Goal: Communication & Community: Answer question/provide support

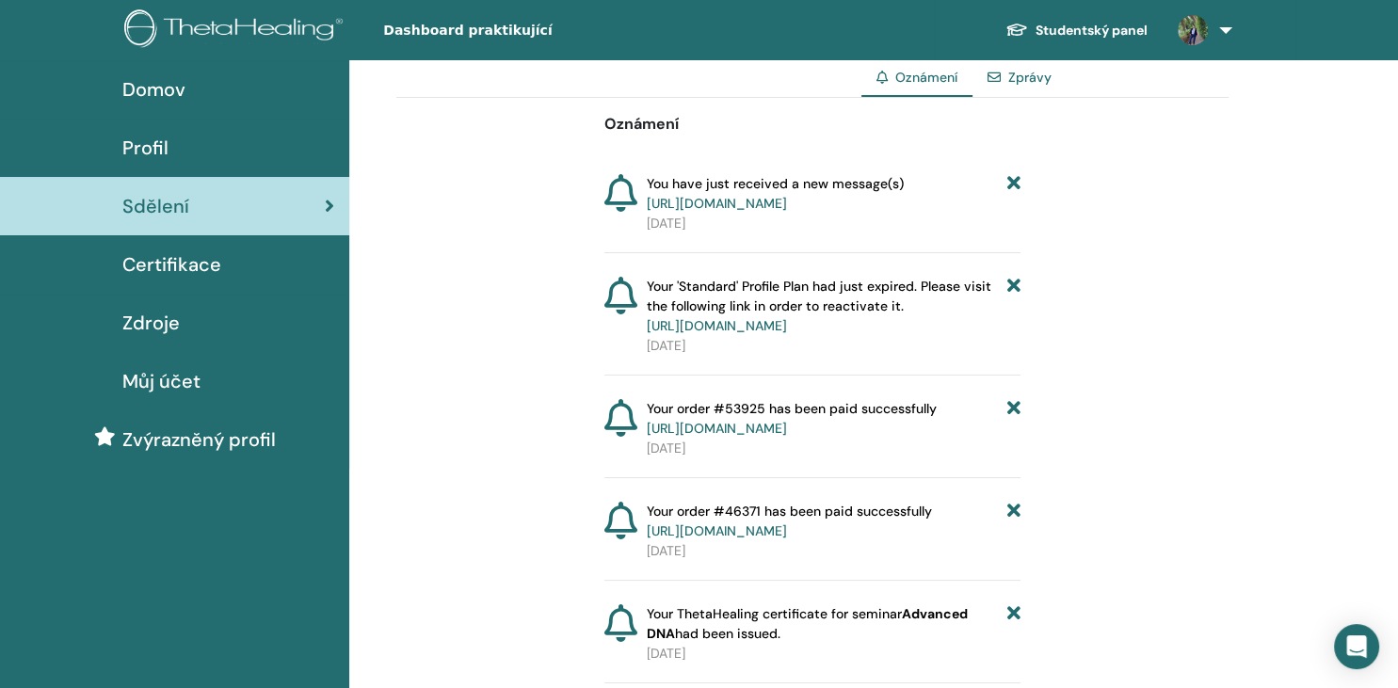
click at [1038, 80] on link "Zprávy" at bounding box center [1029, 77] width 43 height 17
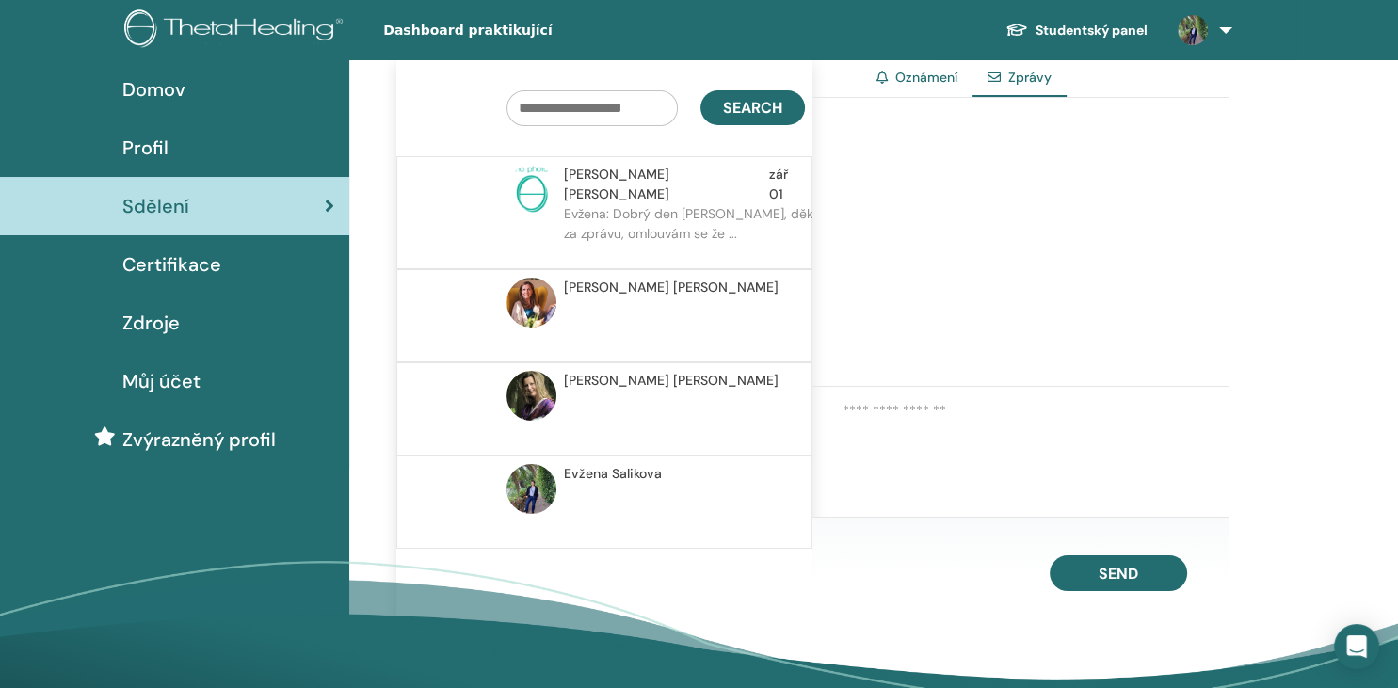
click at [1038, 80] on span "Zprávy" at bounding box center [1029, 77] width 43 height 17
click at [935, 73] on link "Oznámení" at bounding box center [926, 77] width 62 height 17
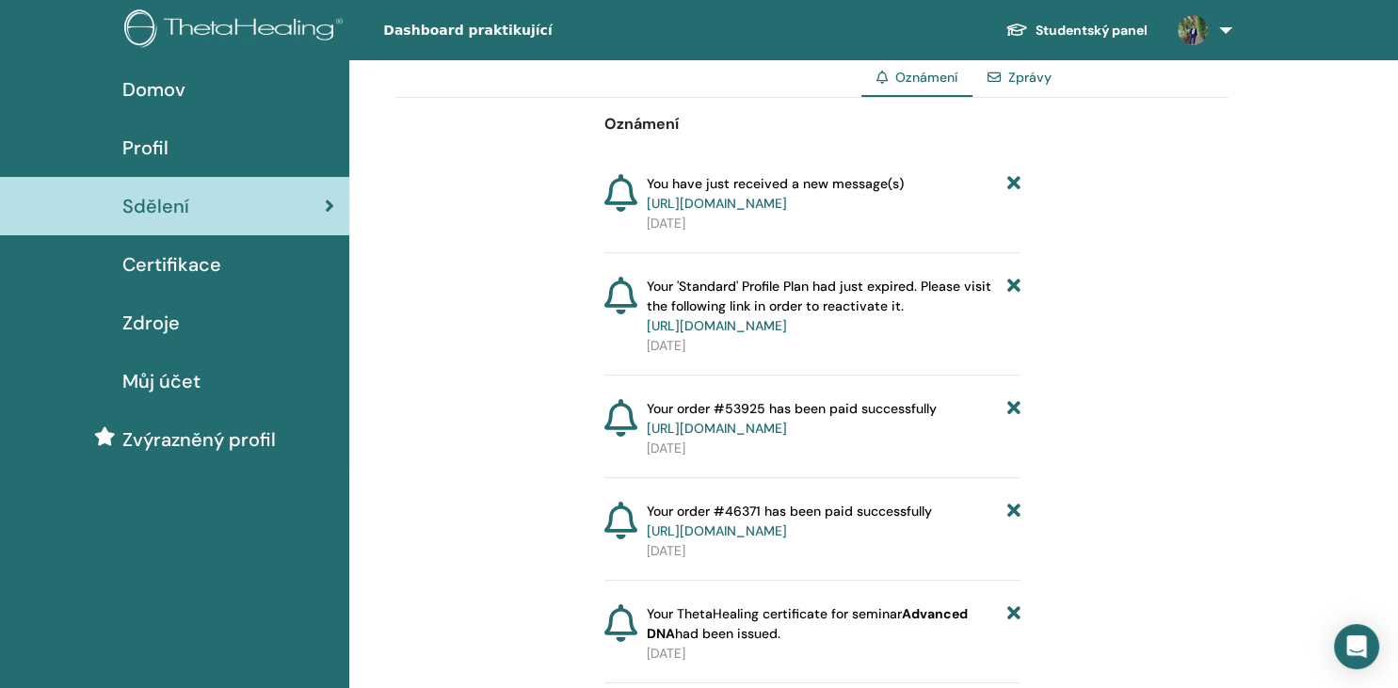
click at [1019, 81] on link "Zprávy" at bounding box center [1029, 77] width 43 height 17
